Goal: Transaction & Acquisition: Book appointment/travel/reservation

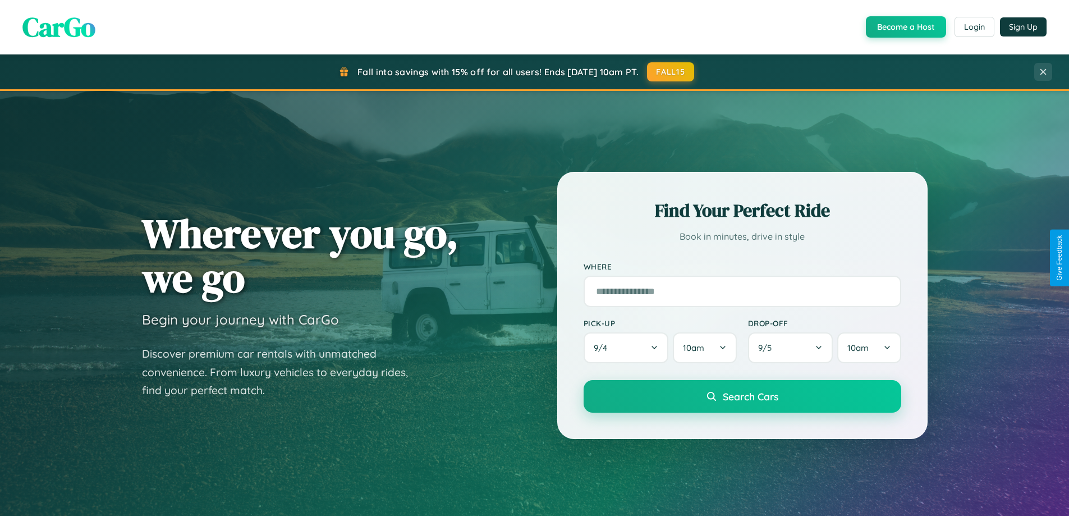
scroll to position [2160, 0]
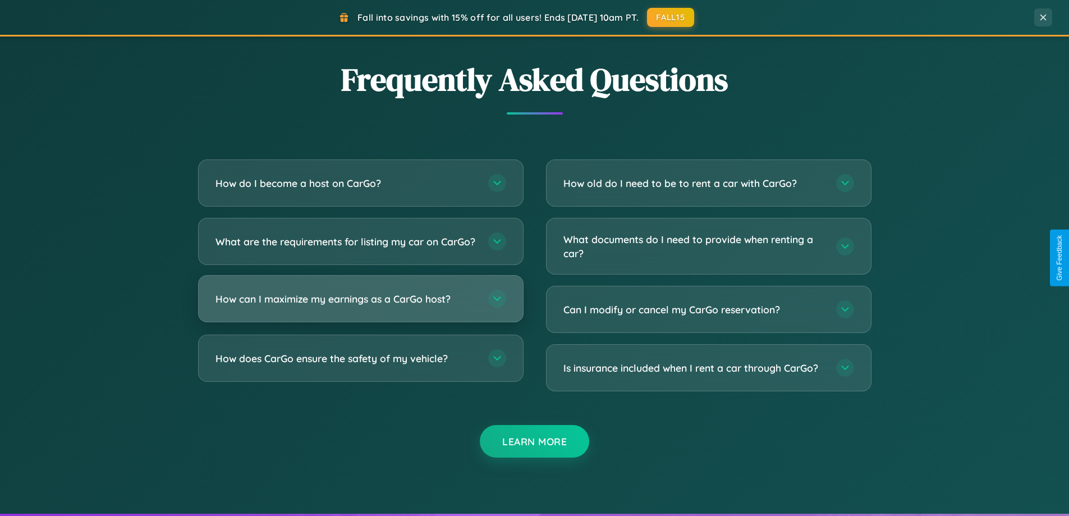
click at [360, 306] on h3 "How can I maximize my earnings as a CarGo host?" at bounding box center [347, 299] width 262 height 14
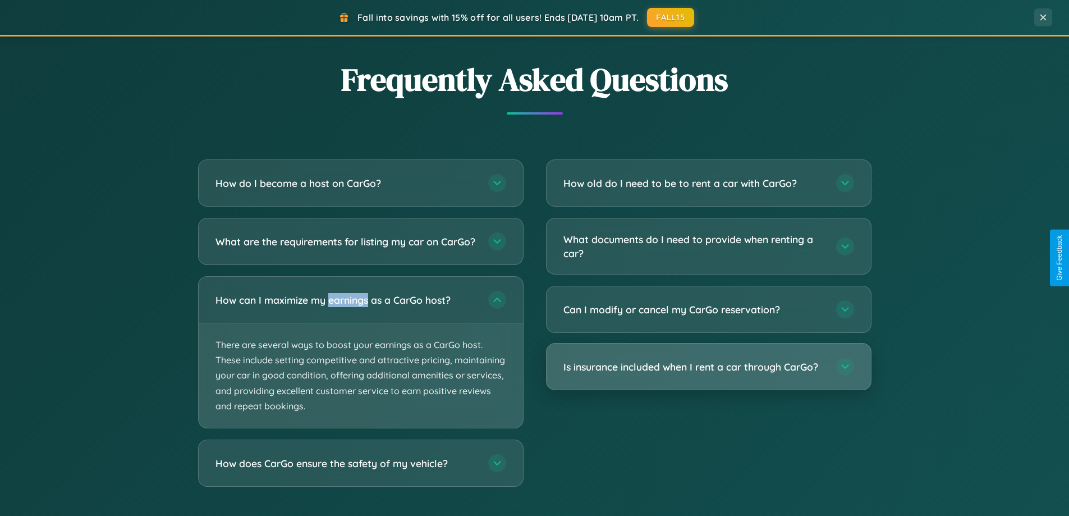
click at [708, 366] on h3 "Is insurance included when I rent a car through CarGo?" at bounding box center [694, 367] width 262 height 14
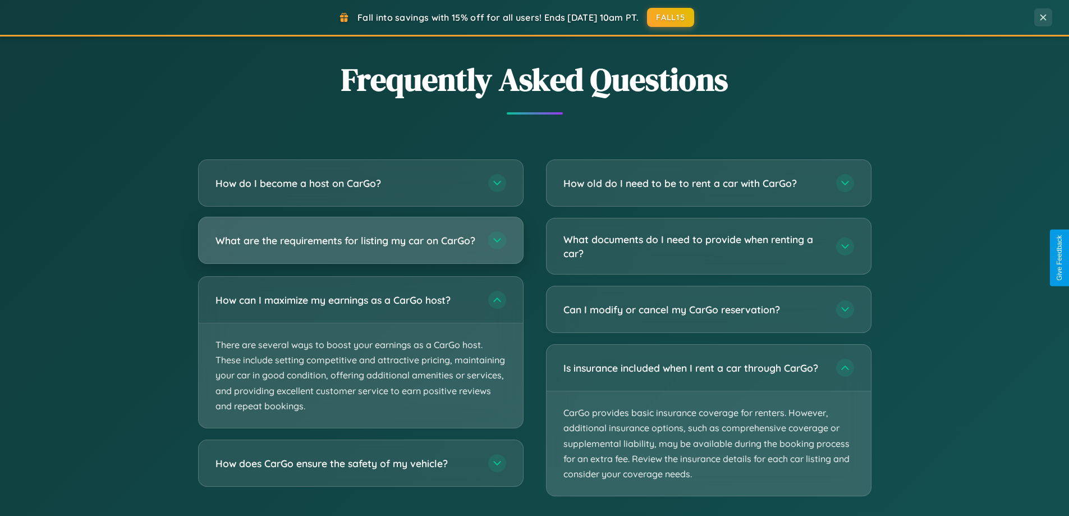
click at [360, 246] on h3 "What are the requirements for listing my car on CarGo?" at bounding box center [347, 240] width 262 height 14
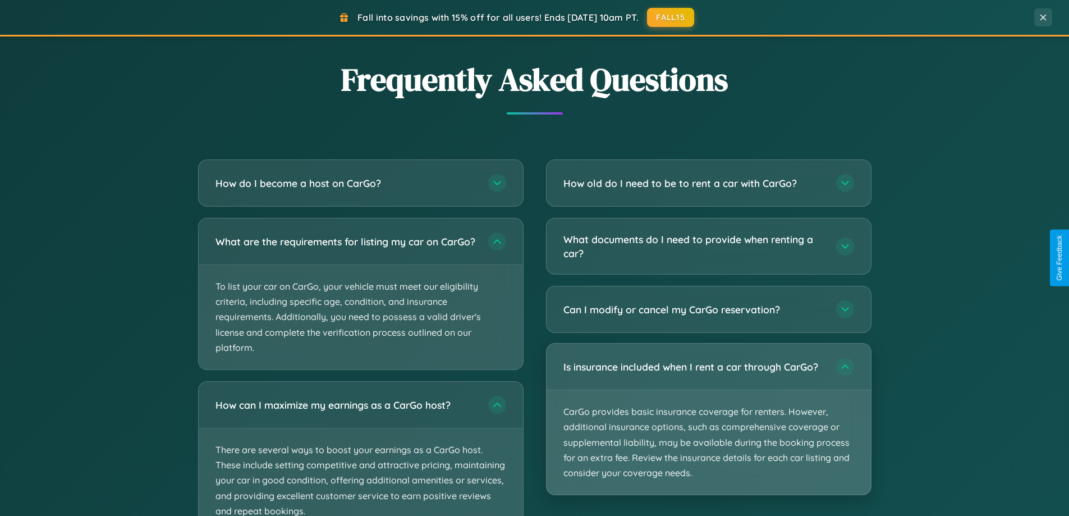
click at [708, 420] on p "CarGo provides basic insurance coverage for renters. However, additional insura…" at bounding box center [709, 442] width 324 height 104
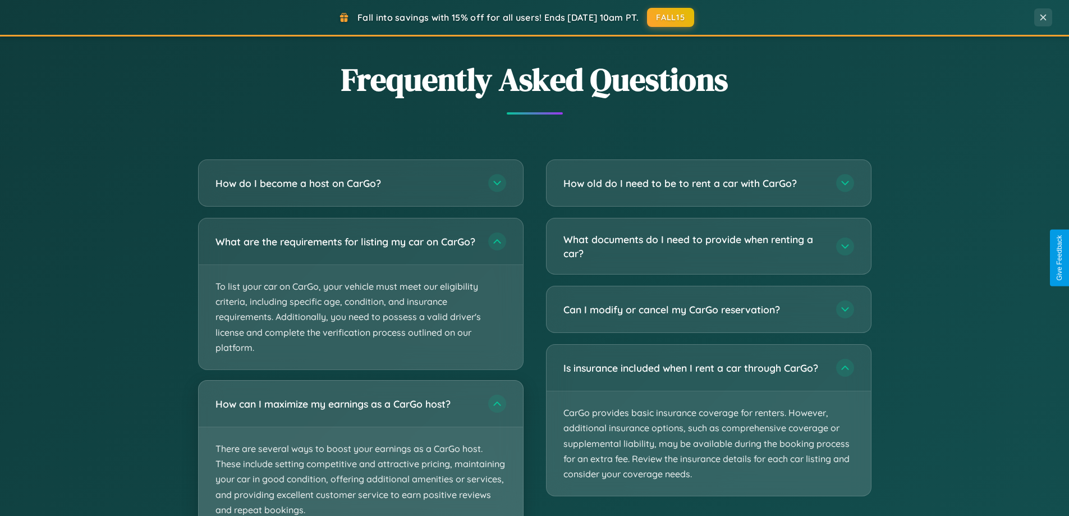
click at [360, 453] on p "There are several ways to boost your earnings as a CarGo host. These include se…" at bounding box center [361, 479] width 324 height 104
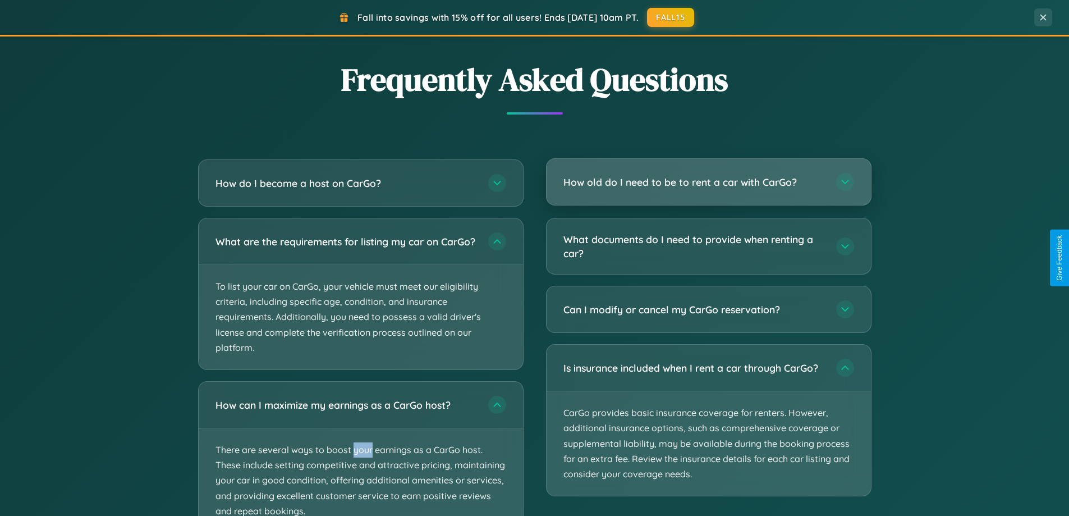
click at [708, 183] on h3 "How old do I need to be to rent a car with CarGo?" at bounding box center [694, 182] width 262 height 14
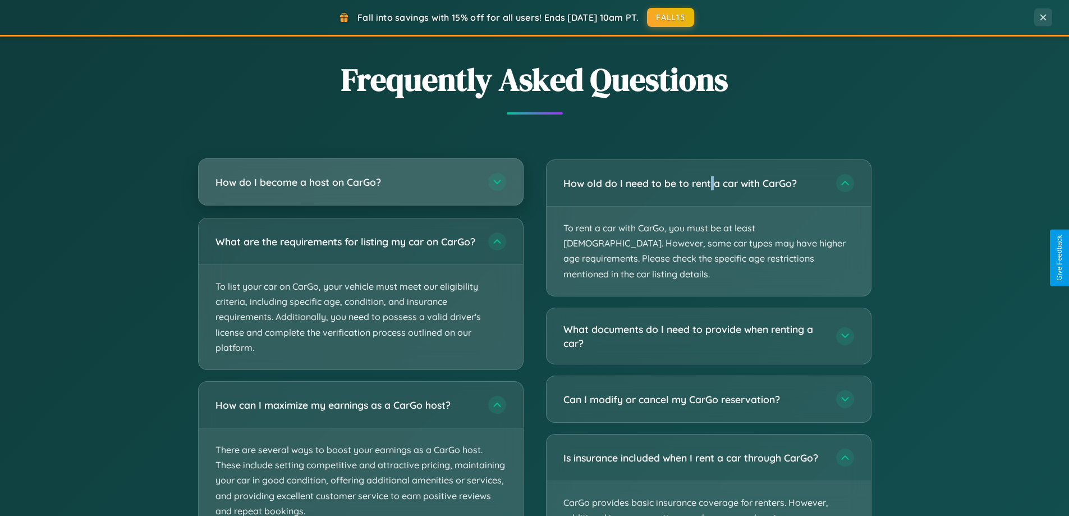
click at [360, 183] on h3 "How do I become a host on CarGo?" at bounding box center [347, 182] width 262 height 14
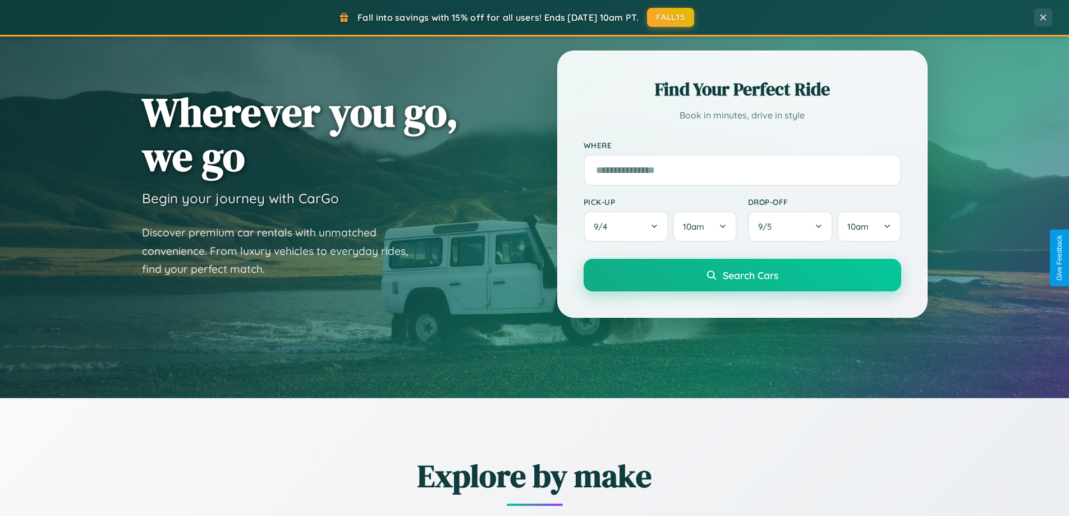
scroll to position [0, 0]
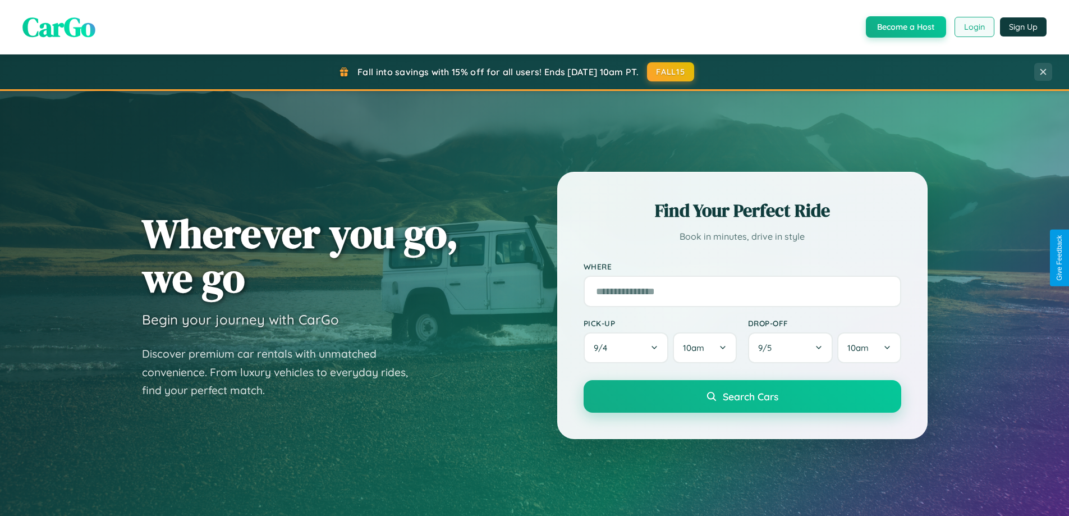
click at [974, 27] on button "Login" at bounding box center [975, 27] width 40 height 20
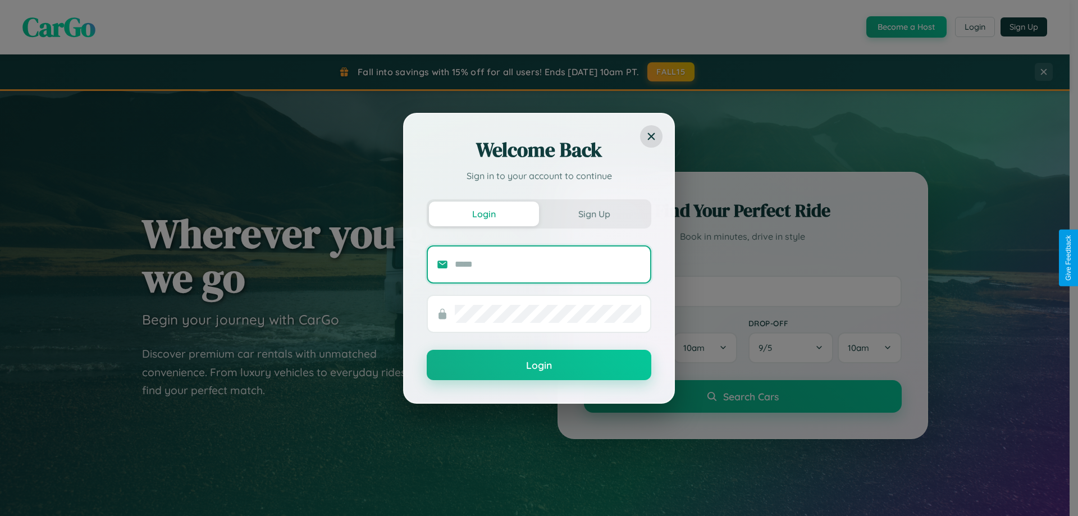
click at [548, 264] on input "text" at bounding box center [548, 264] width 186 height 18
type input "**********"
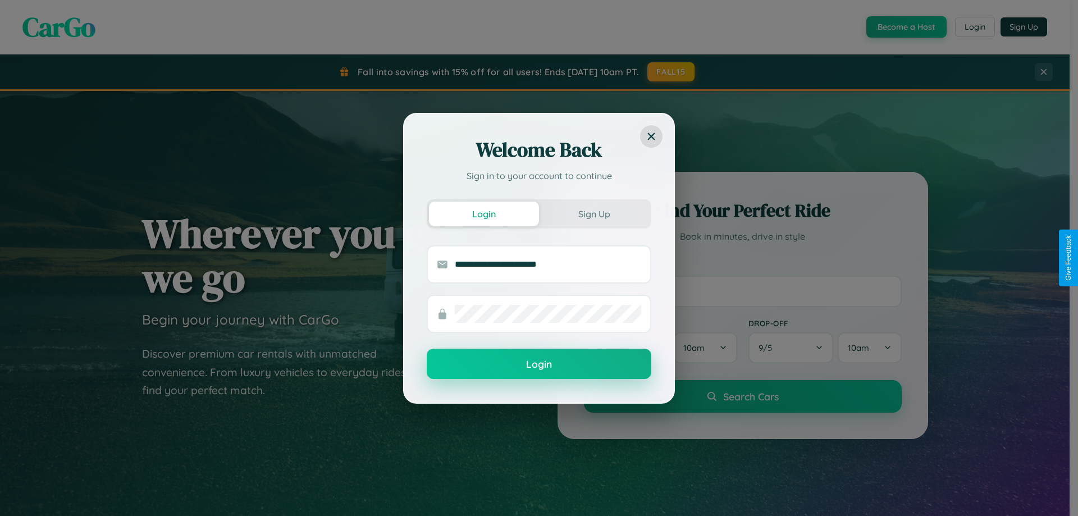
click at [539, 364] on button "Login" at bounding box center [539, 364] width 224 height 30
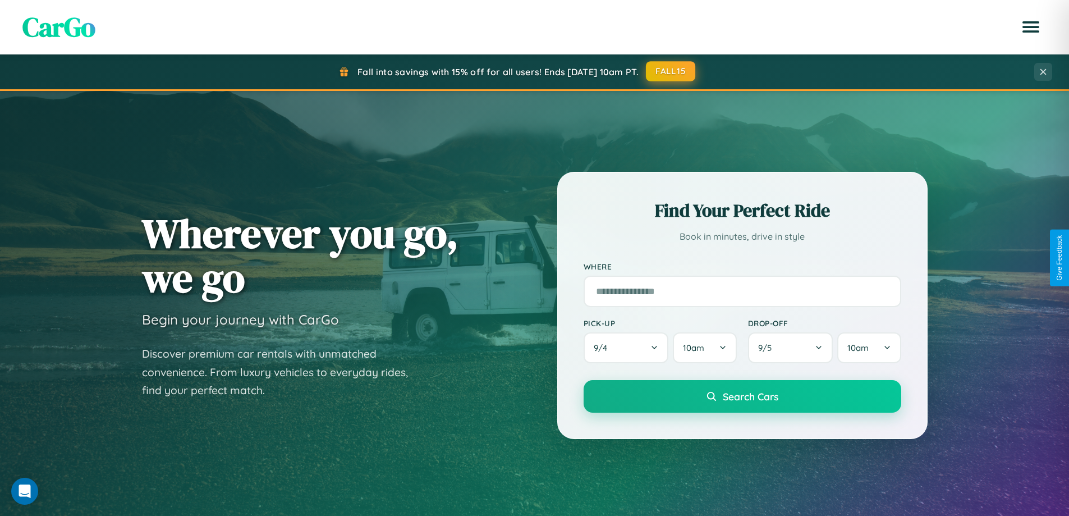
click at [671, 71] on button "FALL15" at bounding box center [670, 71] width 49 height 20
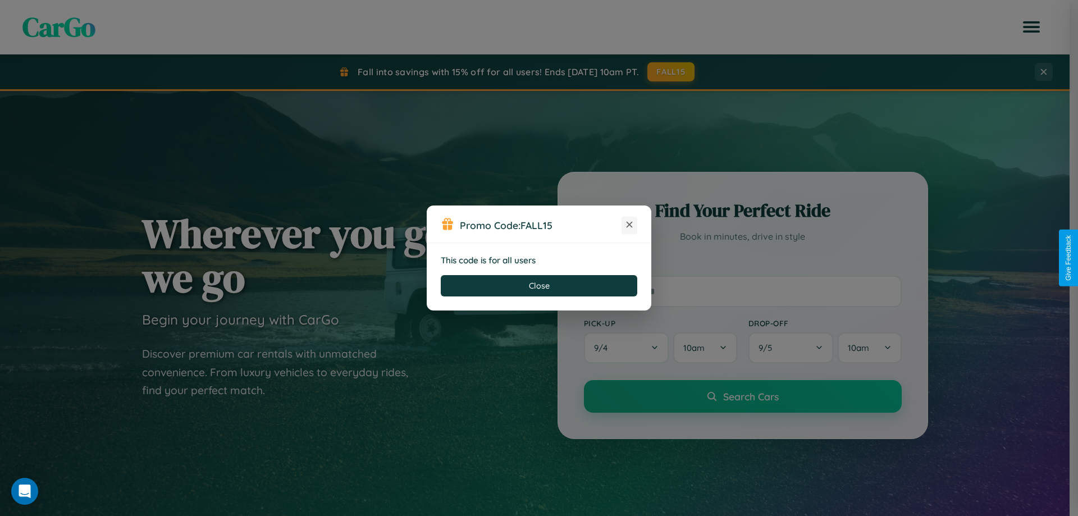
click at [629, 225] on icon at bounding box center [629, 224] width 11 height 11
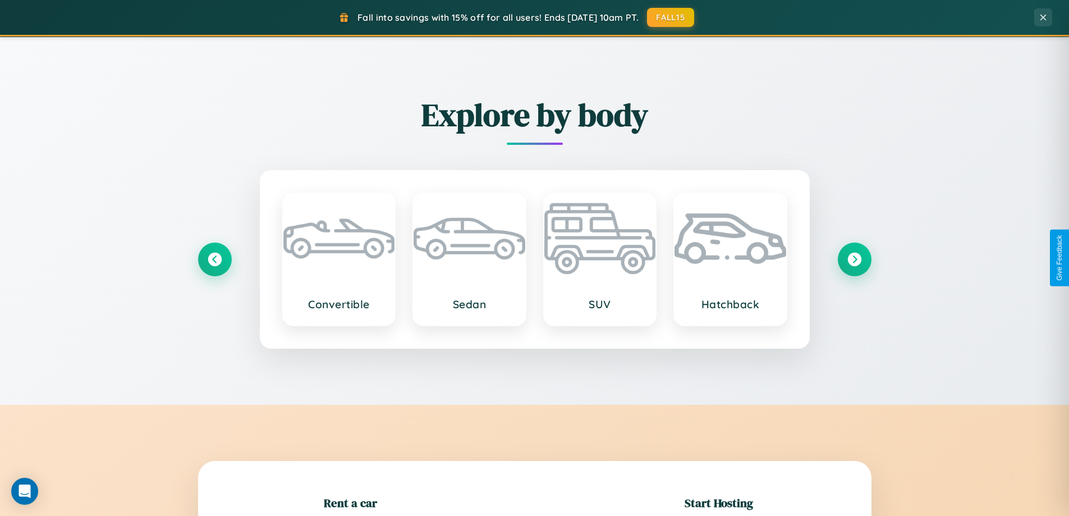
scroll to position [1315, 0]
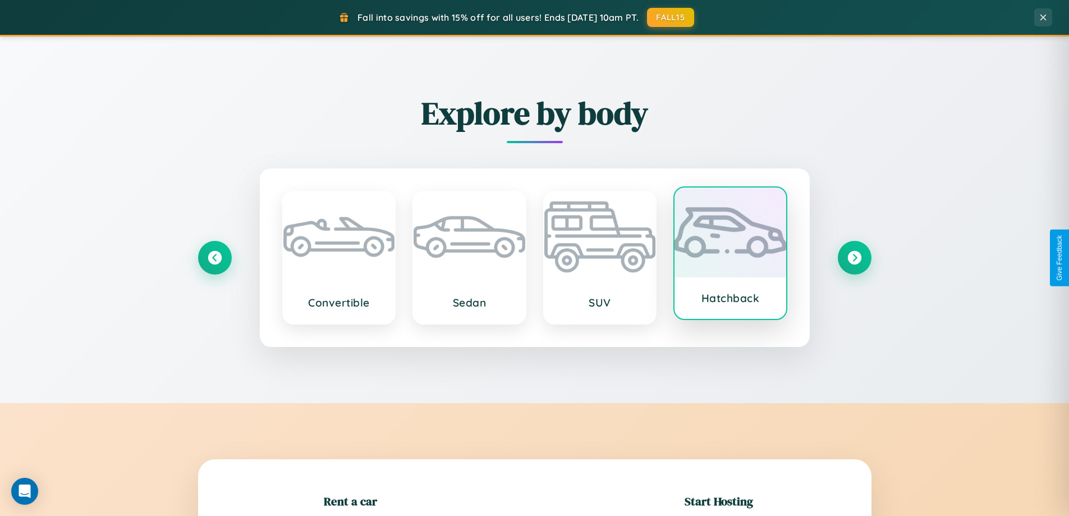
click at [730, 253] on div at bounding box center [731, 232] width 112 height 90
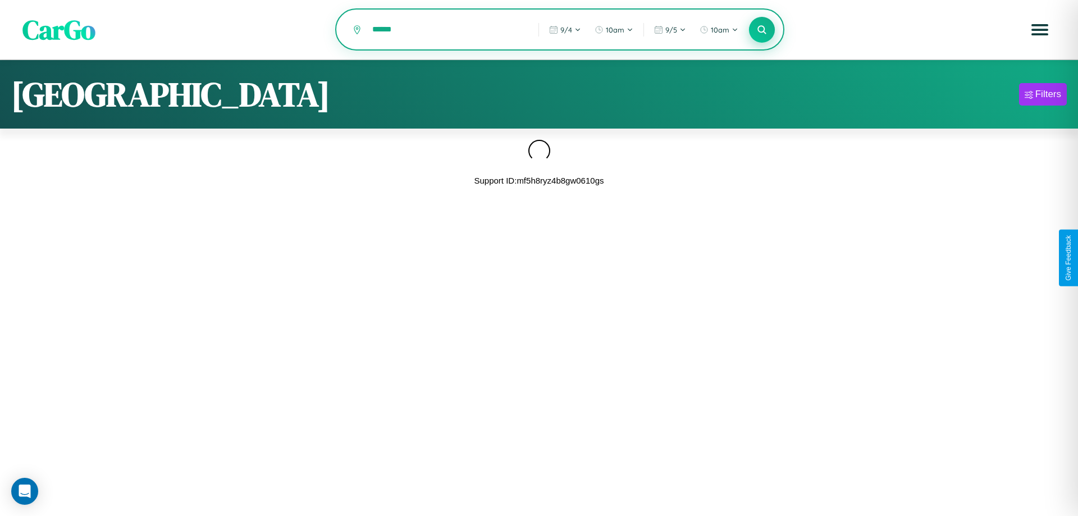
type input "******"
click at [762, 30] on icon at bounding box center [761, 29] width 11 height 11
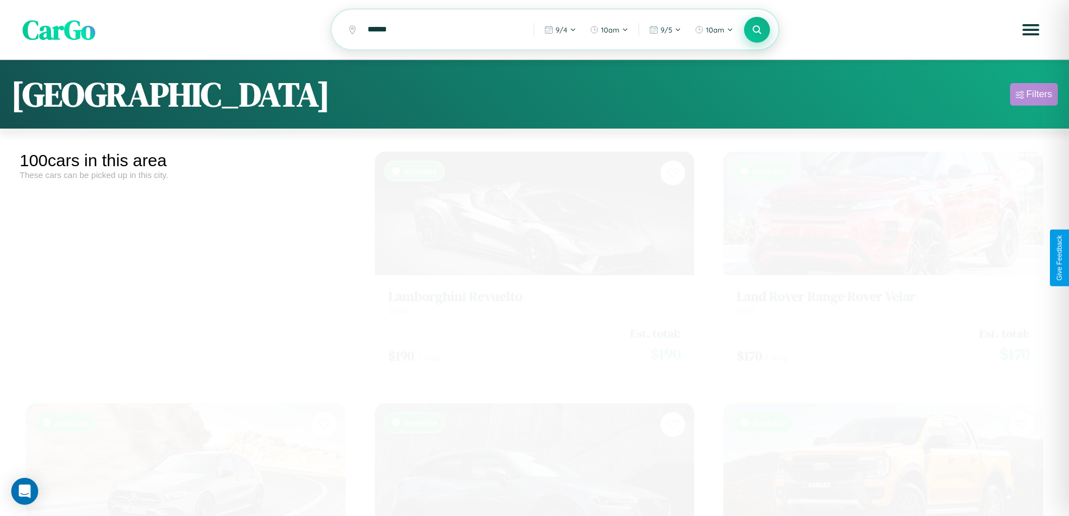
click at [1034, 96] on div "Filters" at bounding box center [1040, 94] width 26 height 11
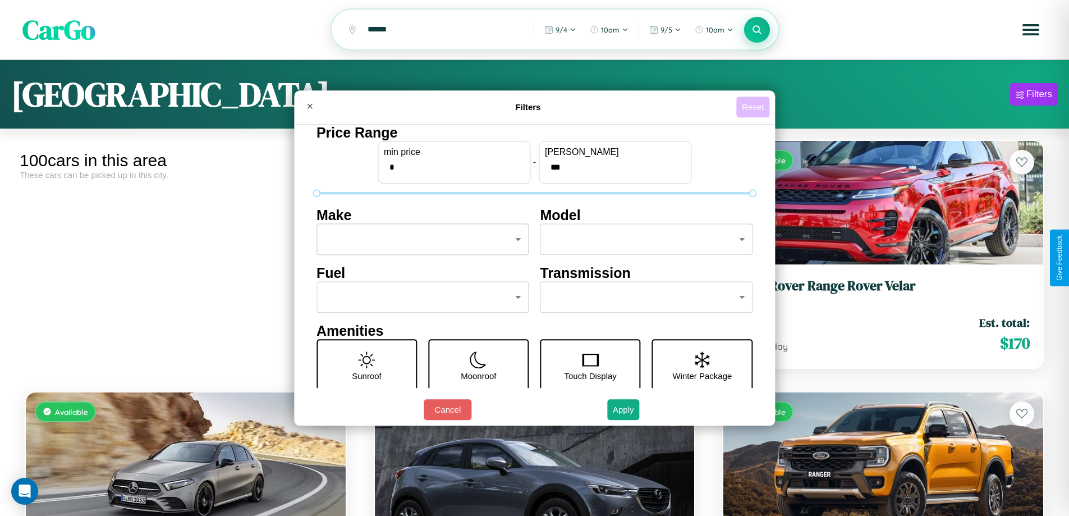
click at [754, 107] on button "Reset" at bounding box center [752, 107] width 33 height 21
